Goal: Information Seeking & Learning: Learn about a topic

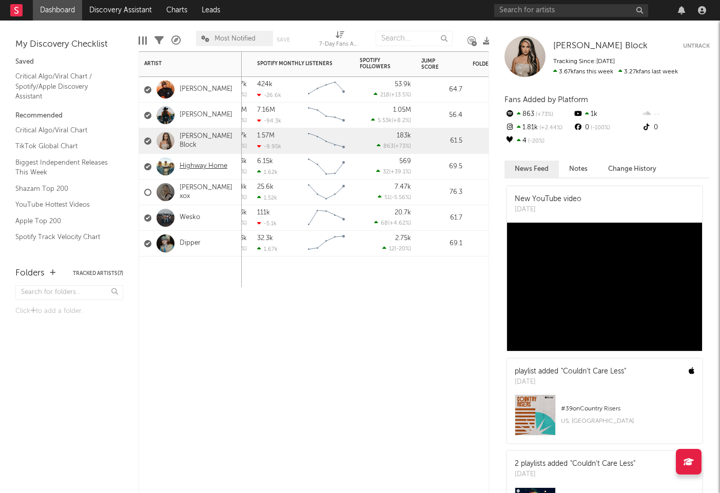
click at [199, 165] on link "Highway Home" at bounding box center [204, 166] width 48 height 9
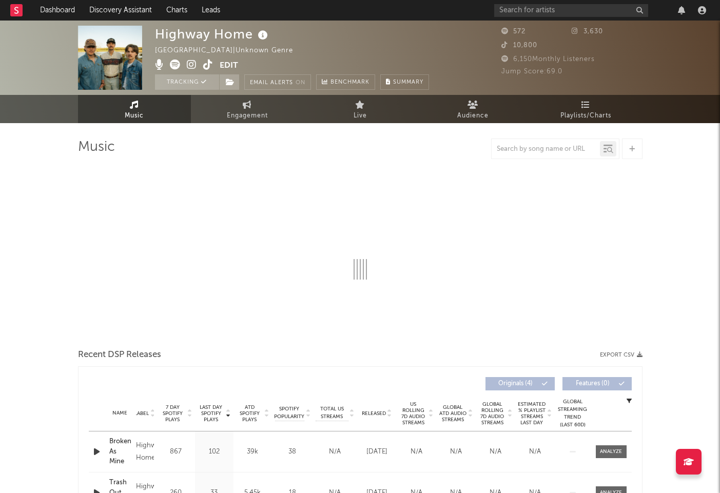
select select "1w"
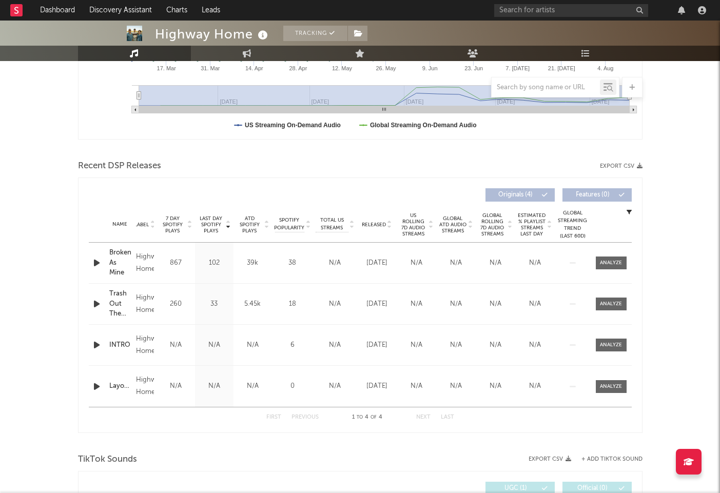
scroll to position [271, 0]
click at [609, 385] on div at bounding box center [611, 386] width 22 height 8
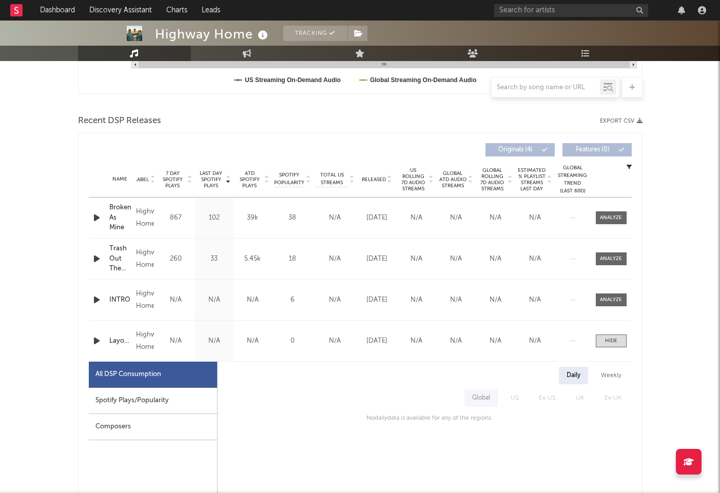
scroll to position [281, 0]
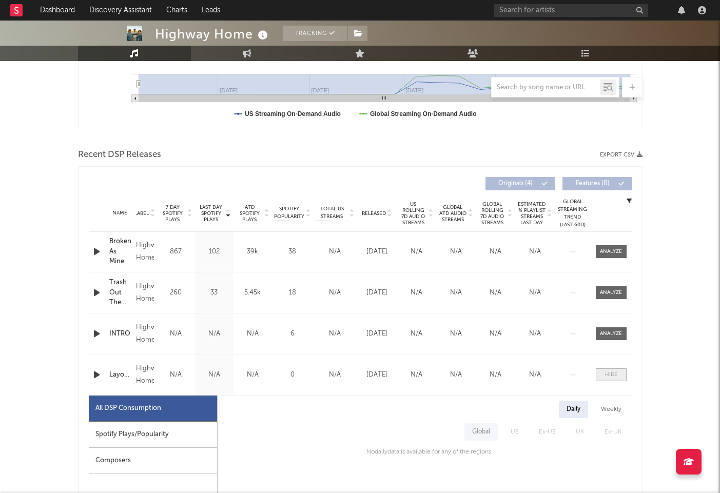
click at [617, 372] on div at bounding box center [611, 375] width 12 height 8
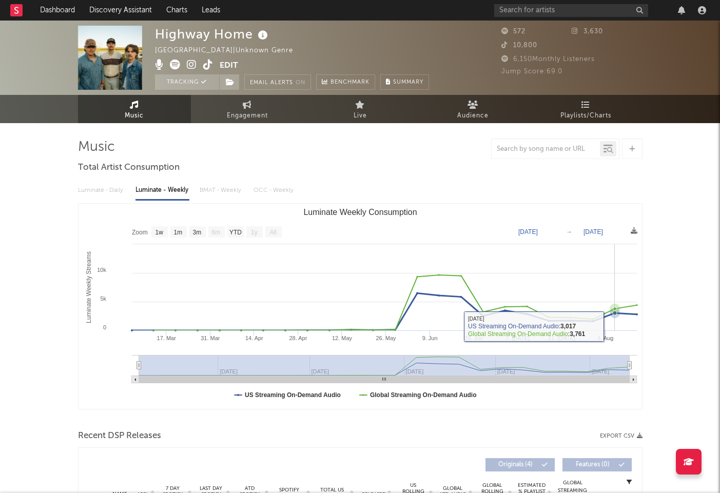
scroll to position [0, 0]
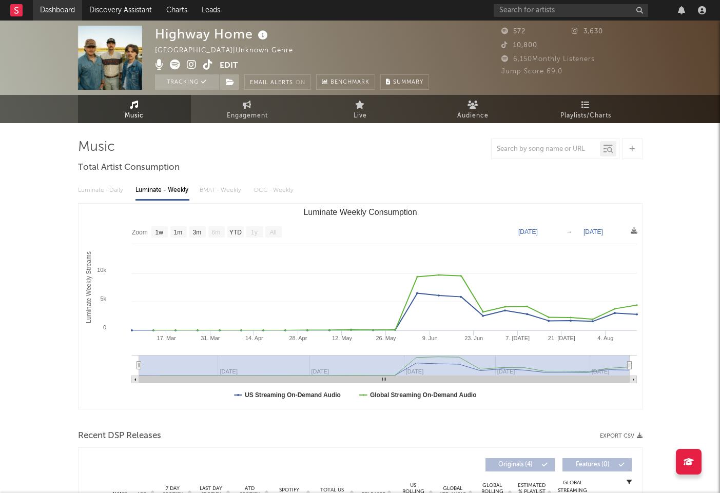
click at [63, 7] on link "Dashboard" at bounding box center [57, 10] width 49 height 21
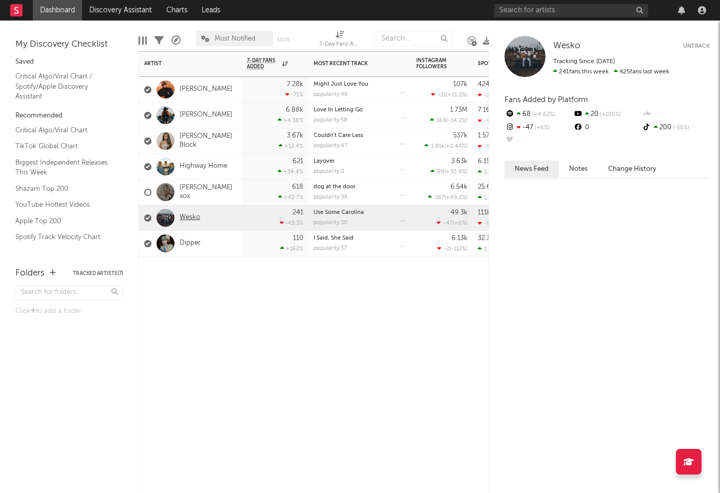
click at [190, 216] on link "Wesko" at bounding box center [190, 217] width 21 height 9
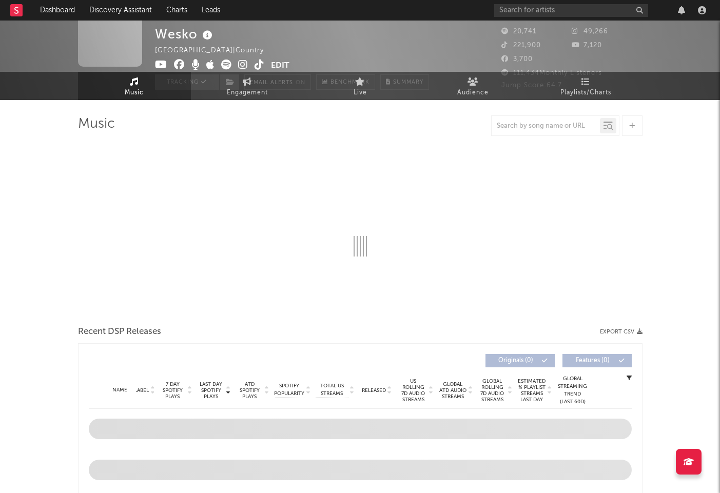
select select "6m"
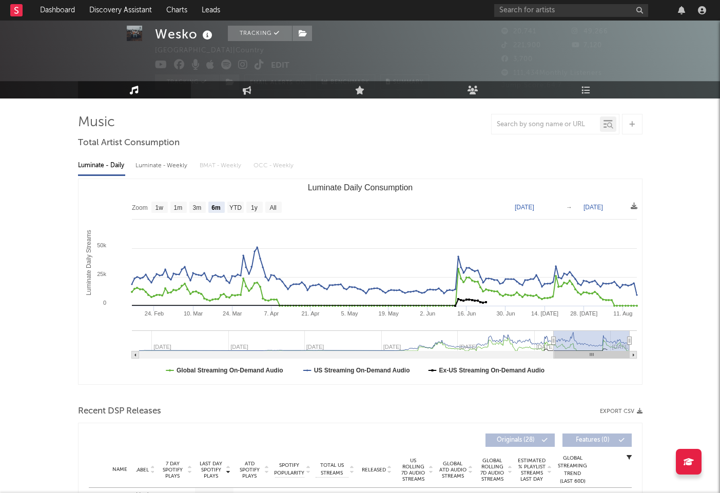
scroll to position [26, 0]
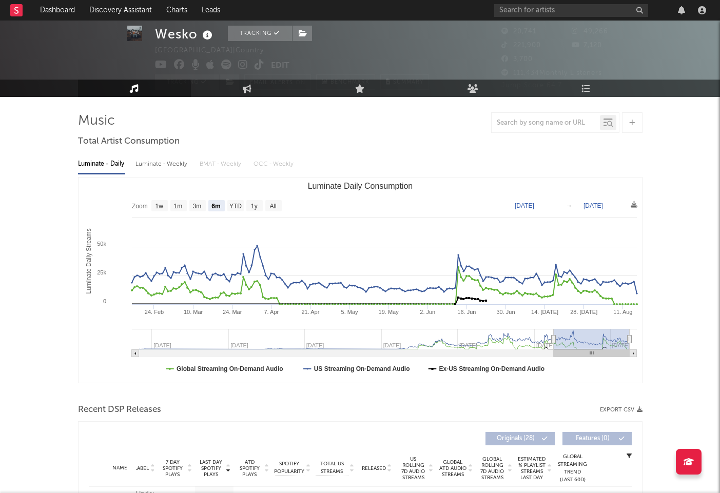
click at [156, 161] on div "Luminate - Weekly" at bounding box center [162, 163] width 54 height 17
select select "6m"
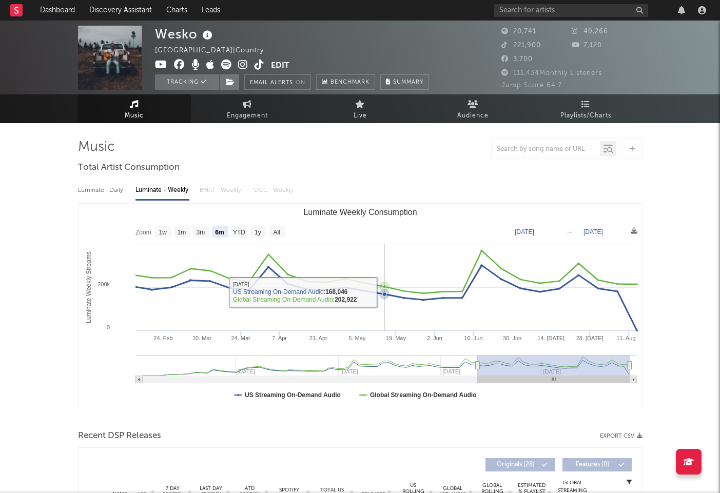
scroll to position [0, 0]
